Goal: Transaction & Acquisition: Purchase product/service

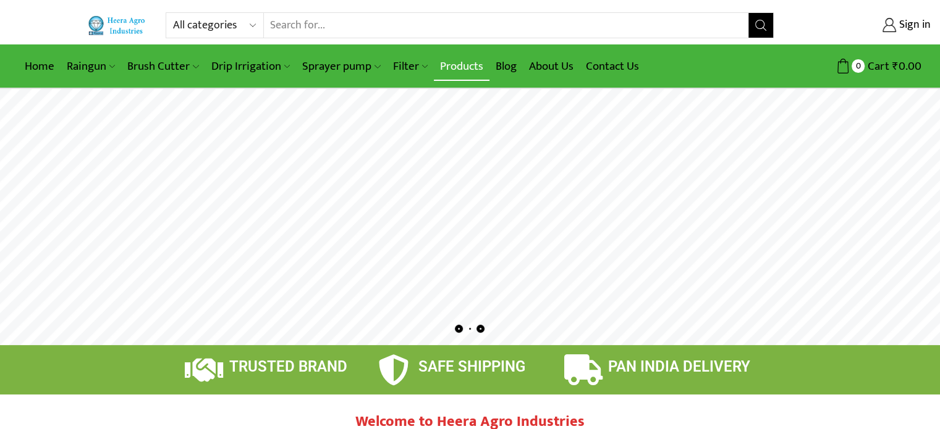
click at [467, 66] on link "Products" at bounding box center [462, 66] width 56 height 29
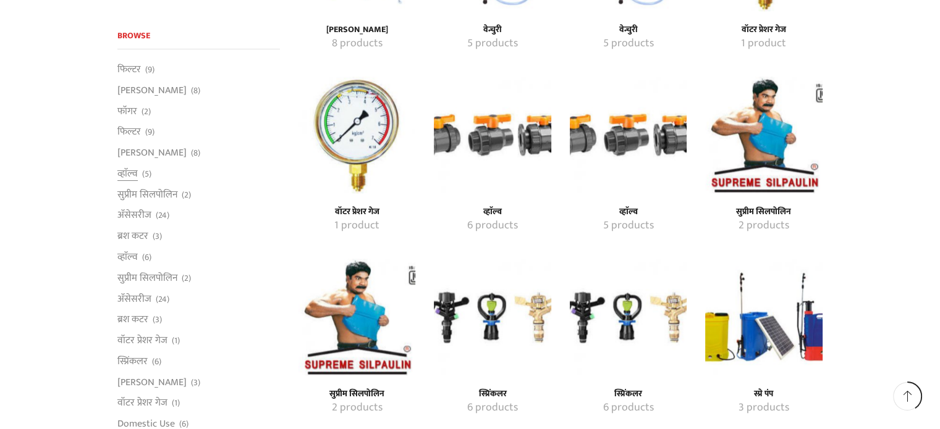
scroll to position [1298, 0]
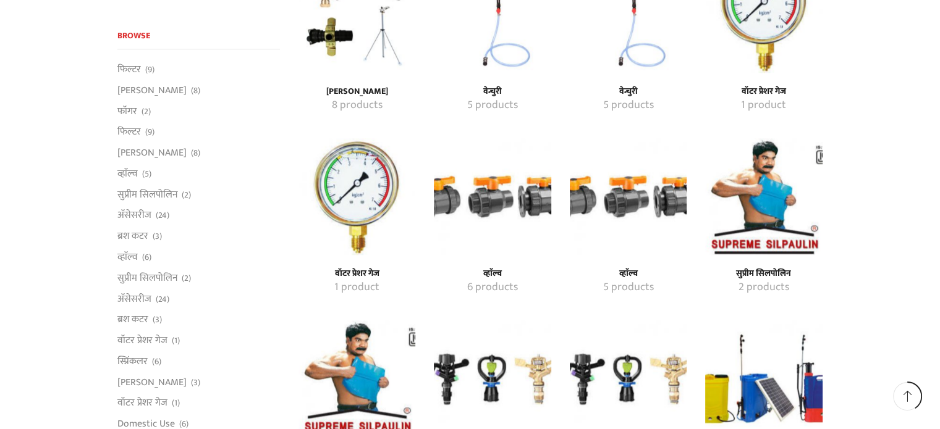
click at [370, 269] on h4 "वॉटर प्रेशर गेज" at bounding box center [357, 274] width 90 height 11
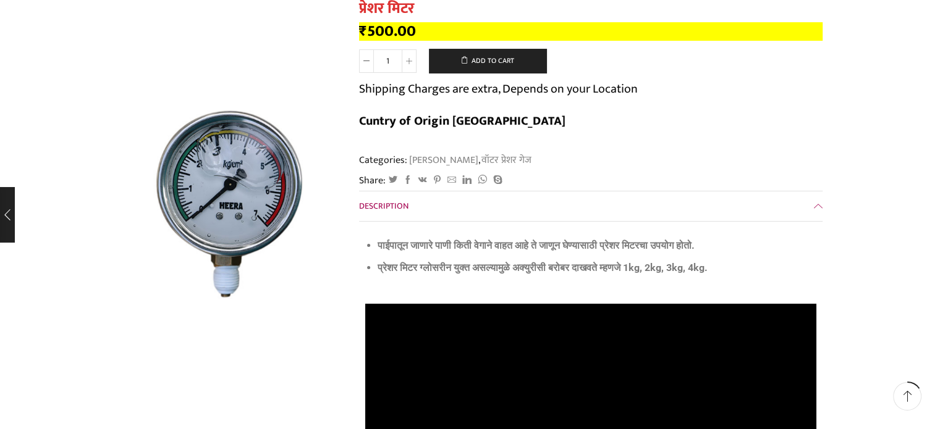
scroll to position [247, 0]
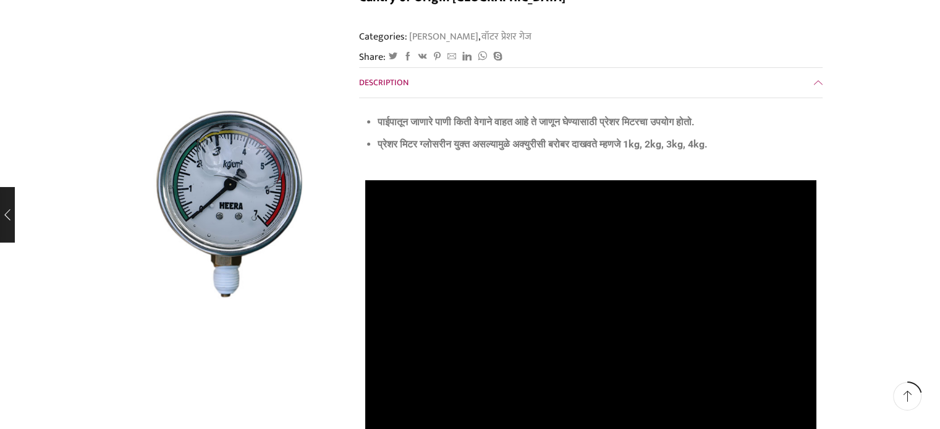
click at [300, 318] on div at bounding box center [229, 213] width 222 height 241
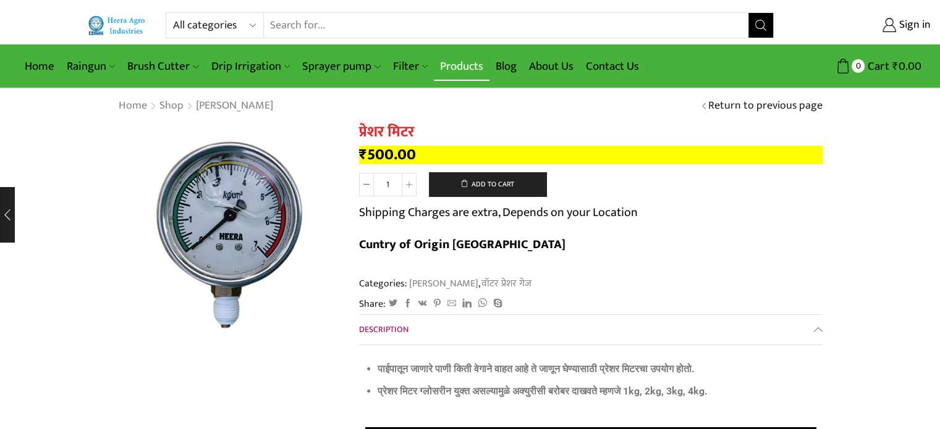
click at [468, 68] on link "Products" at bounding box center [462, 66] width 56 height 29
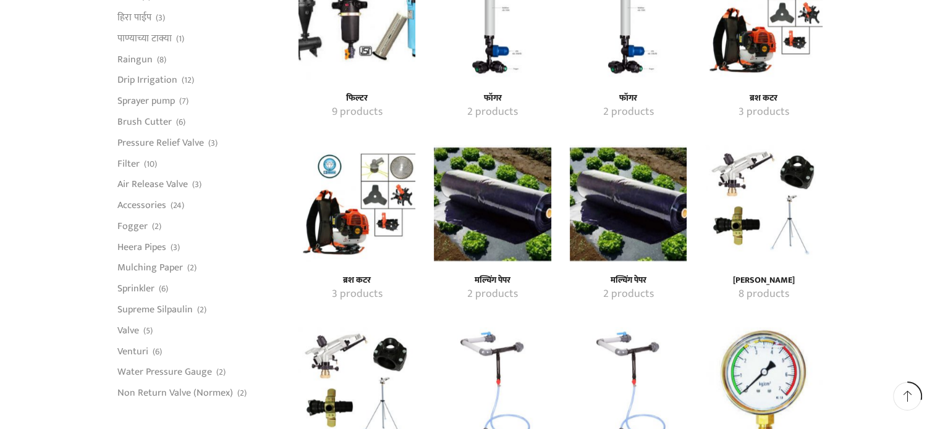
scroll to position [989, 0]
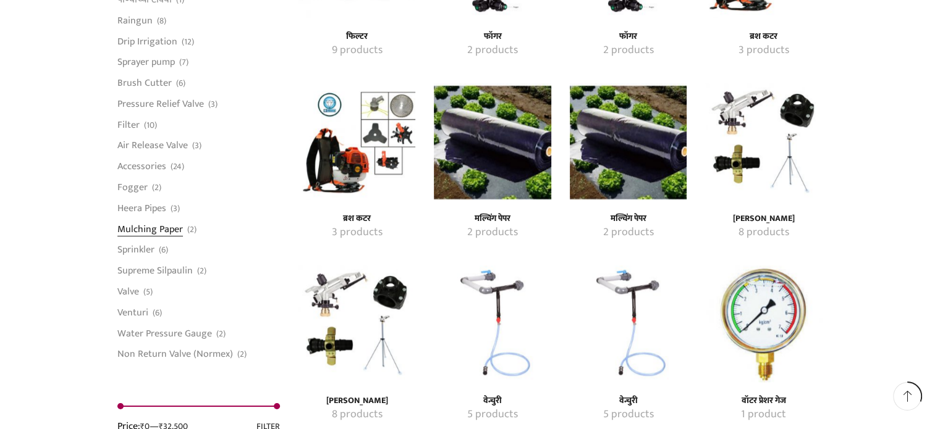
click at [158, 229] on link "Mulching Paper" at bounding box center [149, 229] width 65 height 21
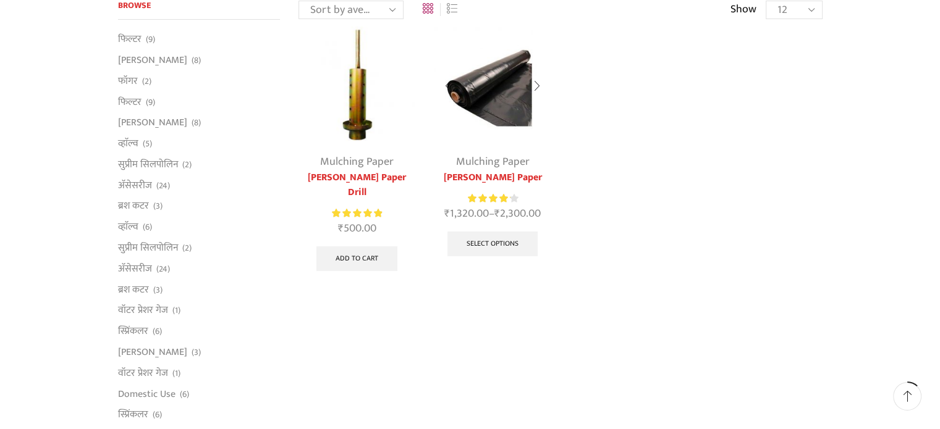
scroll to position [62, 0]
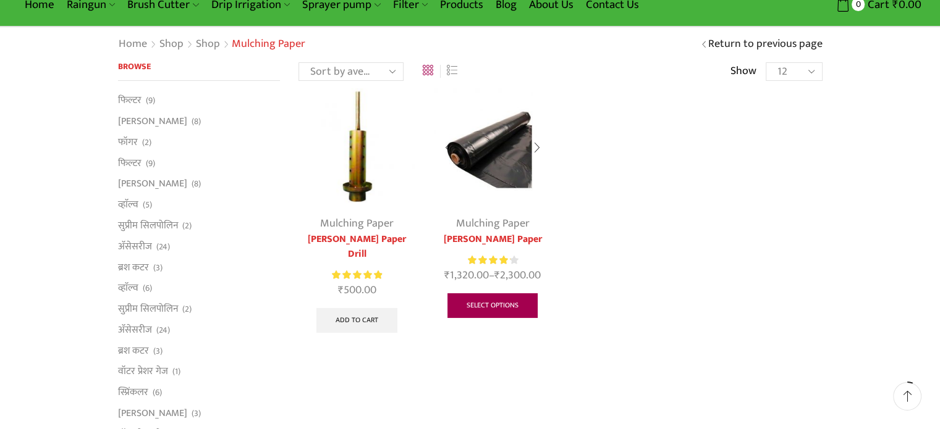
click at [502, 303] on link "Select options" at bounding box center [492, 305] width 90 height 25
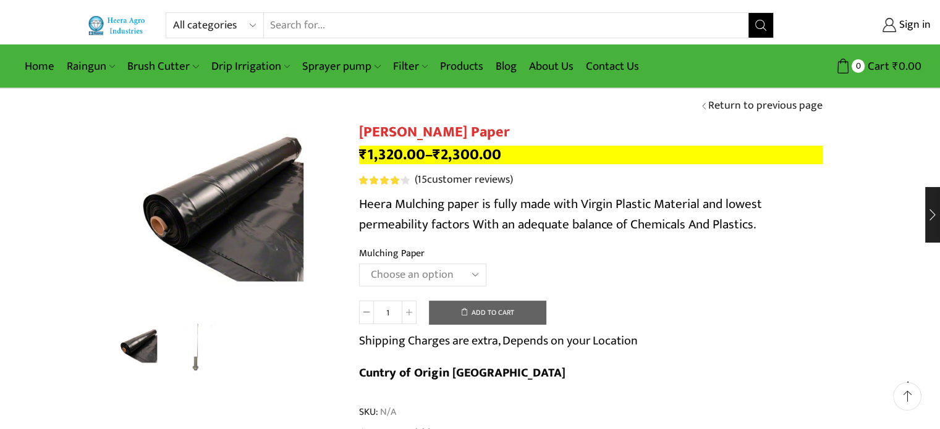
scroll to position [62, 0]
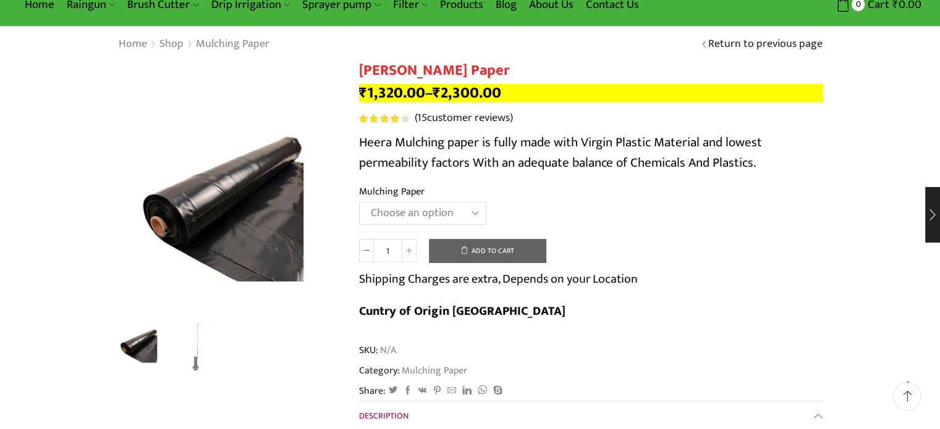
click at [464, 221] on select "Choose an option 1000 X 20 X 400 1000 X 25 X 400 1000 X 30 X 400 750 X 20 X 400…" at bounding box center [422, 213] width 127 height 23
click at [581, 196] on th "Mulching Paper" at bounding box center [590, 193] width 463 height 18
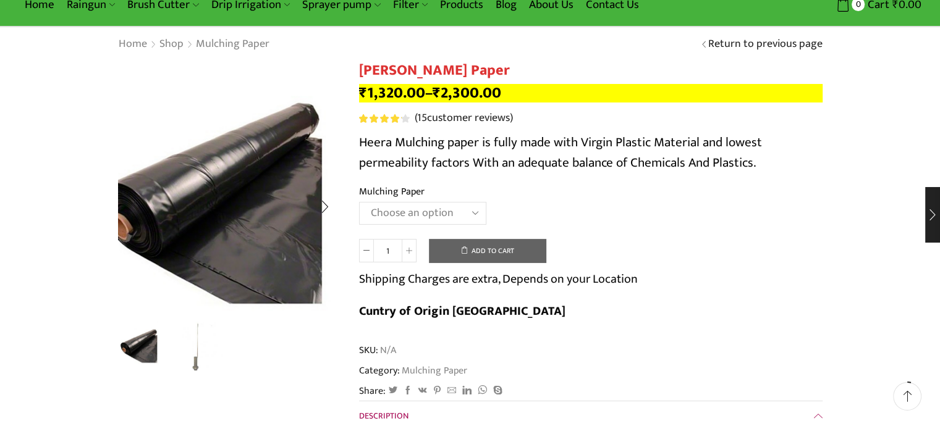
scroll to position [309, 0]
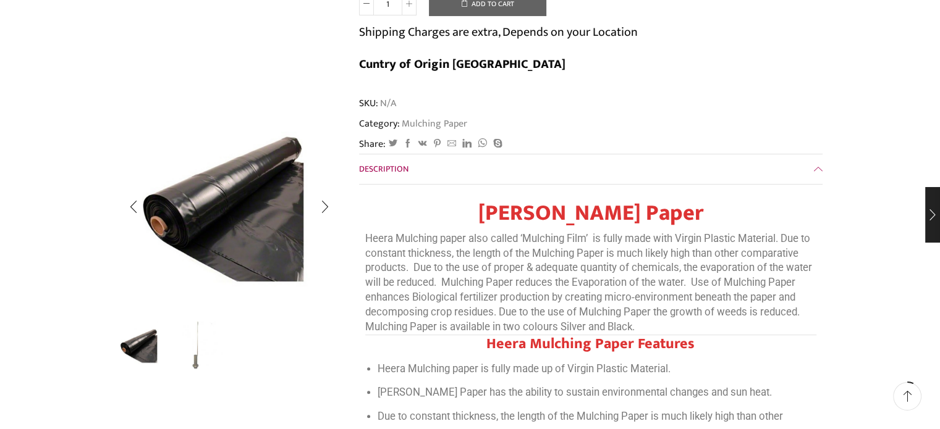
click at [189, 360] on img "2 / 2" at bounding box center [197, 344] width 51 height 51
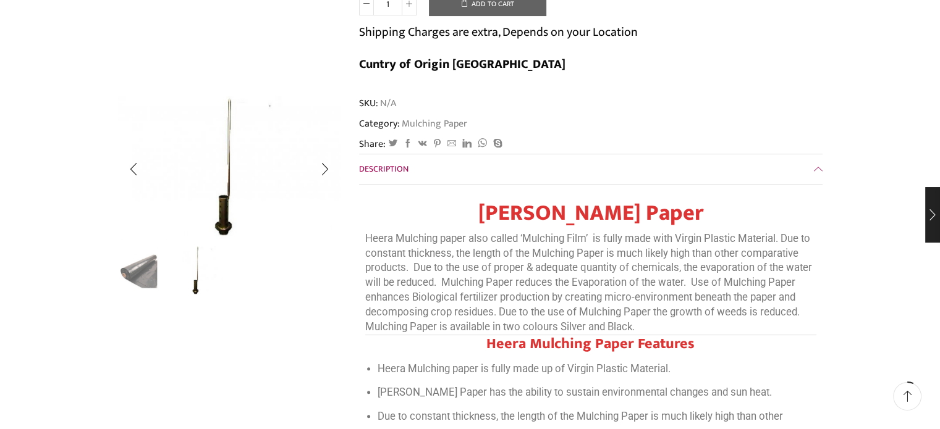
click at [153, 283] on img "1 / 2" at bounding box center [140, 270] width 51 height 51
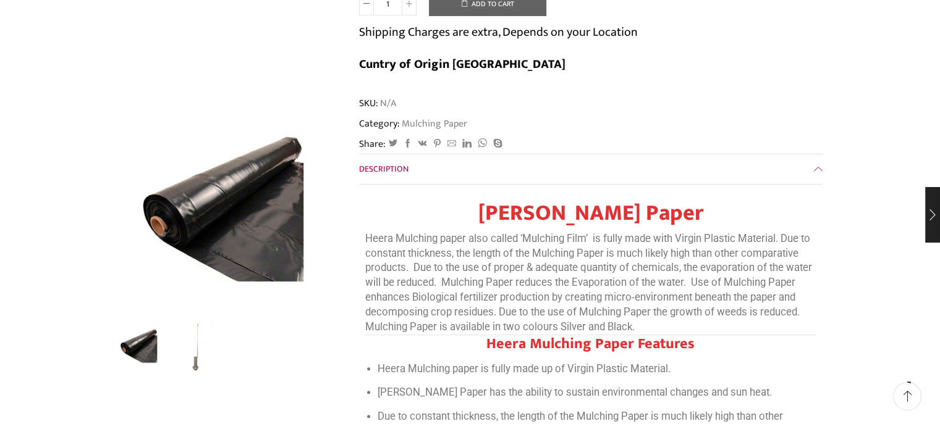
scroll to position [0, 0]
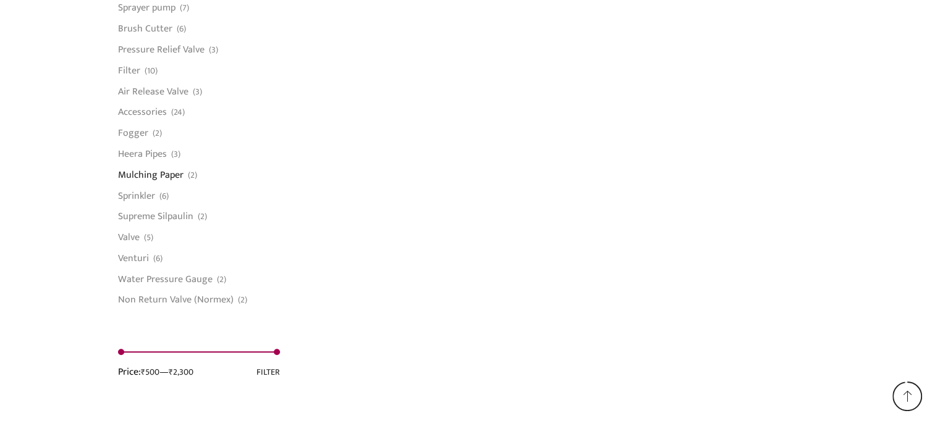
scroll to position [1024, 0]
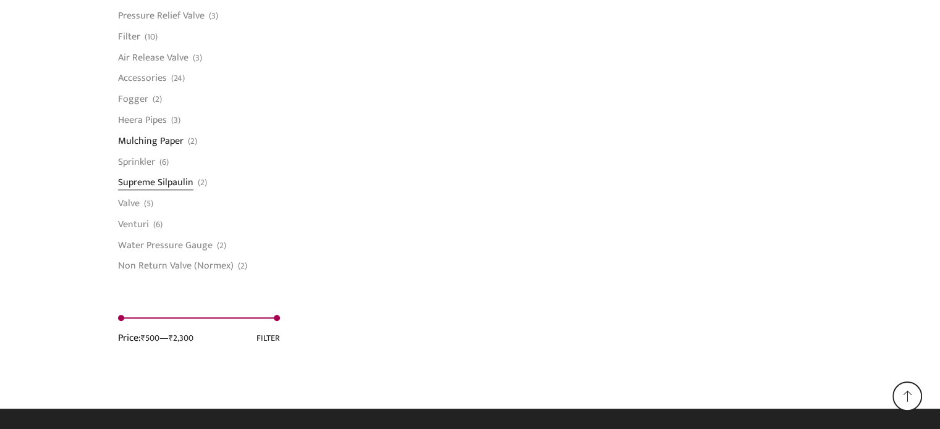
click at [156, 177] on link "Supreme Silpaulin" at bounding box center [155, 182] width 75 height 21
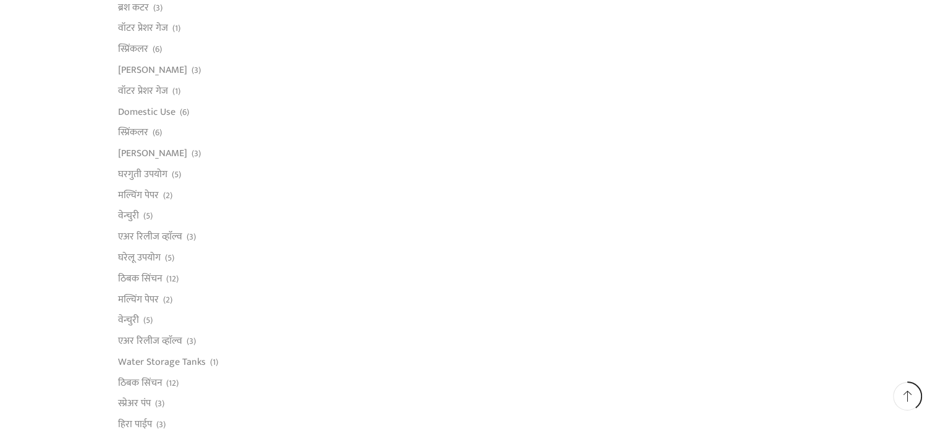
scroll to position [97, 0]
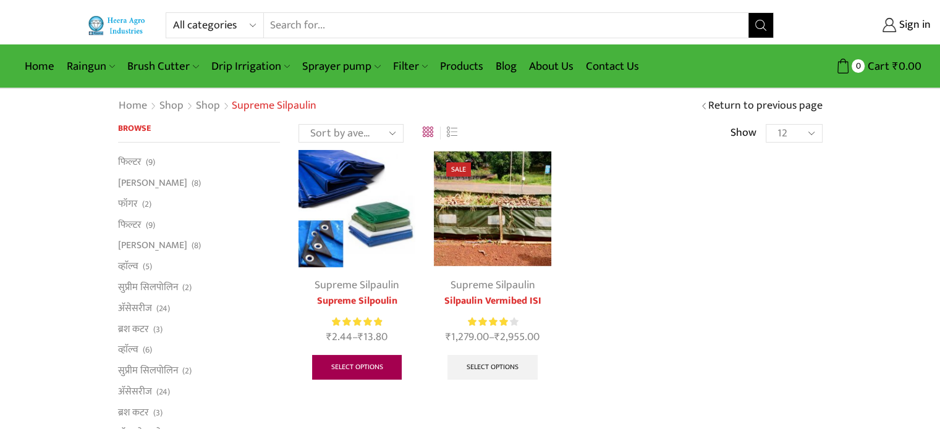
click at [334, 368] on link "Select options" at bounding box center [357, 367] width 90 height 25
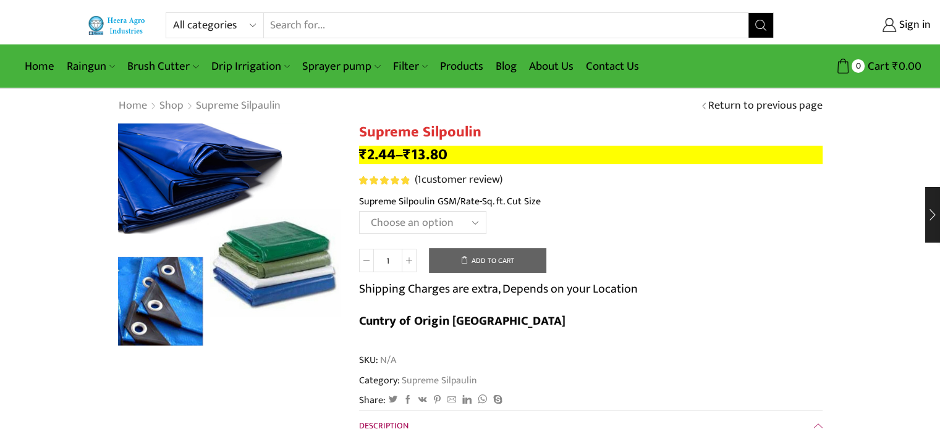
click at [457, 227] on select "Choose an option" at bounding box center [422, 222] width 127 height 23
click at [457, 224] on select "Choose an option" at bounding box center [422, 222] width 127 height 23
click at [591, 217] on td "Choose an option Clear" at bounding box center [590, 228] width 463 height 34
click at [445, 217] on select "Choose an option" at bounding box center [422, 222] width 127 height 23
click at [445, 218] on select "Choose an option" at bounding box center [422, 222] width 127 height 23
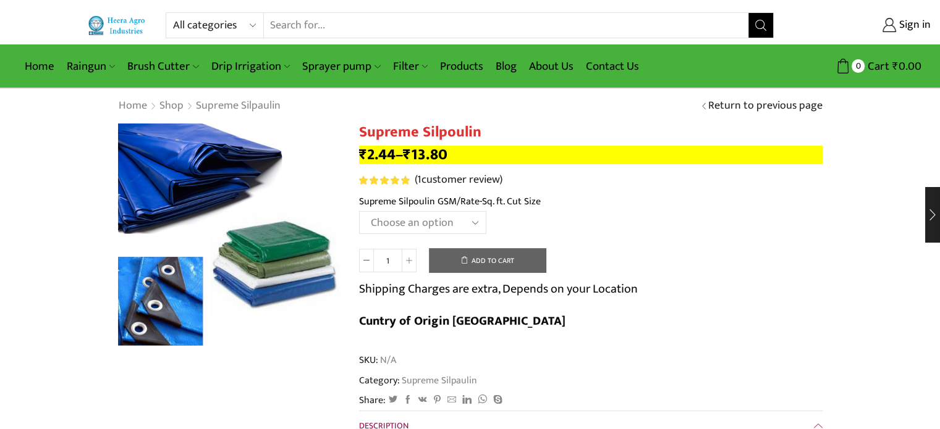
click at [536, 227] on td "Choose an option Clear" at bounding box center [590, 228] width 463 height 34
click at [440, 216] on select "Choose an option" at bounding box center [422, 222] width 127 height 23
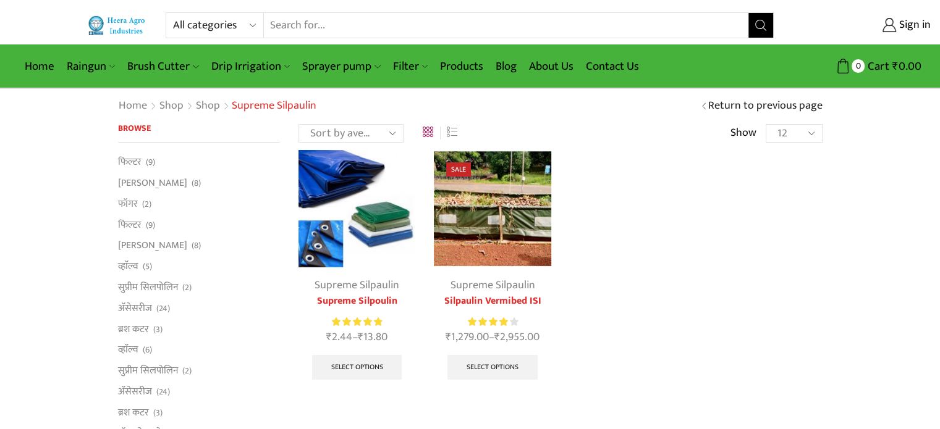
click at [322, 29] on input "Search input" at bounding box center [506, 25] width 485 height 25
type input "weed mat"
click at [748, 13] on button "Search" at bounding box center [760, 25] width 25 height 25
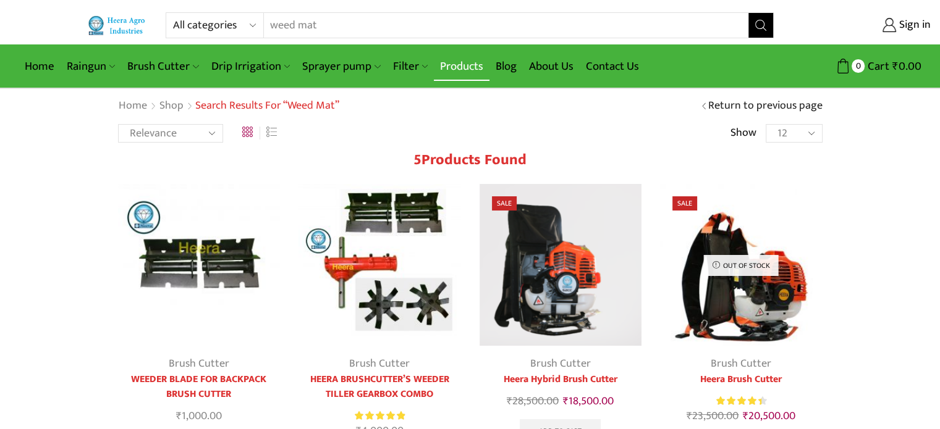
click at [450, 64] on link "Products" at bounding box center [462, 66] width 56 height 29
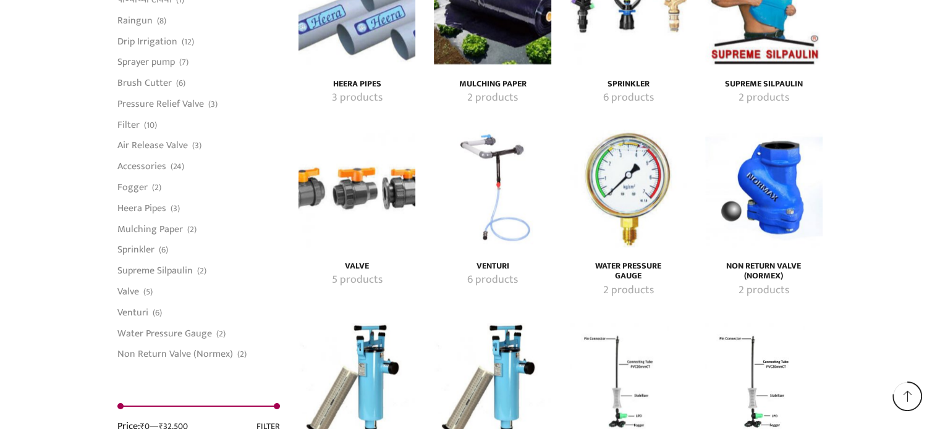
scroll to position [2472, 0]
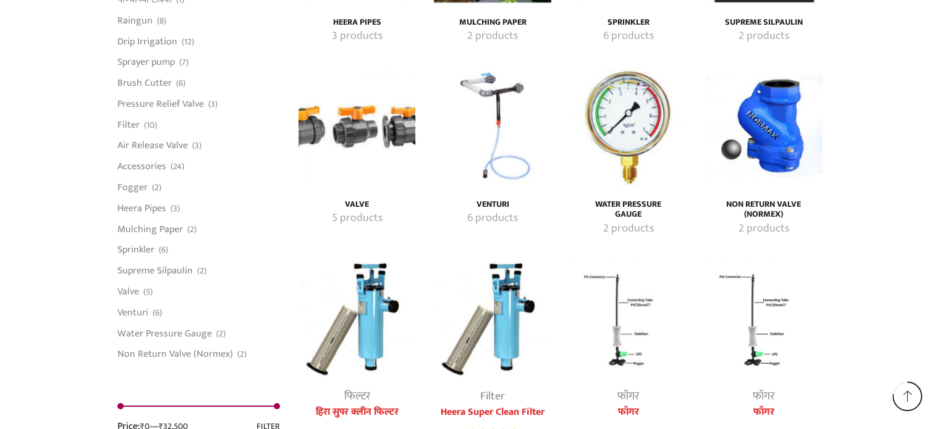
click at [636, 201] on h4 "Water Pressure Gauge" at bounding box center [628, 210] width 90 height 21
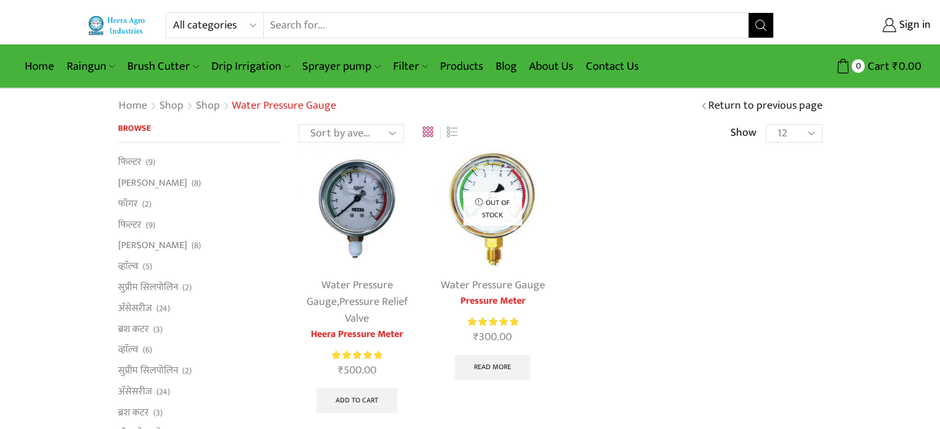
click at [615, 247] on div "Water Pressure Gauge , Pressure Relief Valve Heera Pressure Meter Rated 5.00 ou…" at bounding box center [560, 294] width 543 height 289
click at [499, 198] on p "Out of stock" at bounding box center [492, 209] width 59 height 33
click at [483, 177] on img at bounding box center [492, 208] width 117 height 117
